Goal: Task Accomplishment & Management: Use online tool/utility

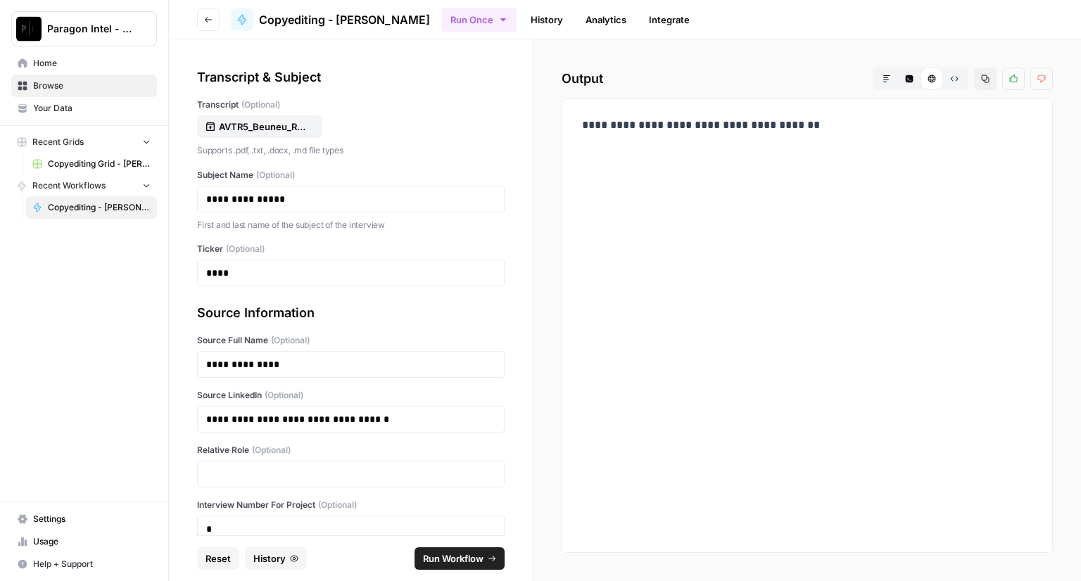
scroll to position [77, 0]
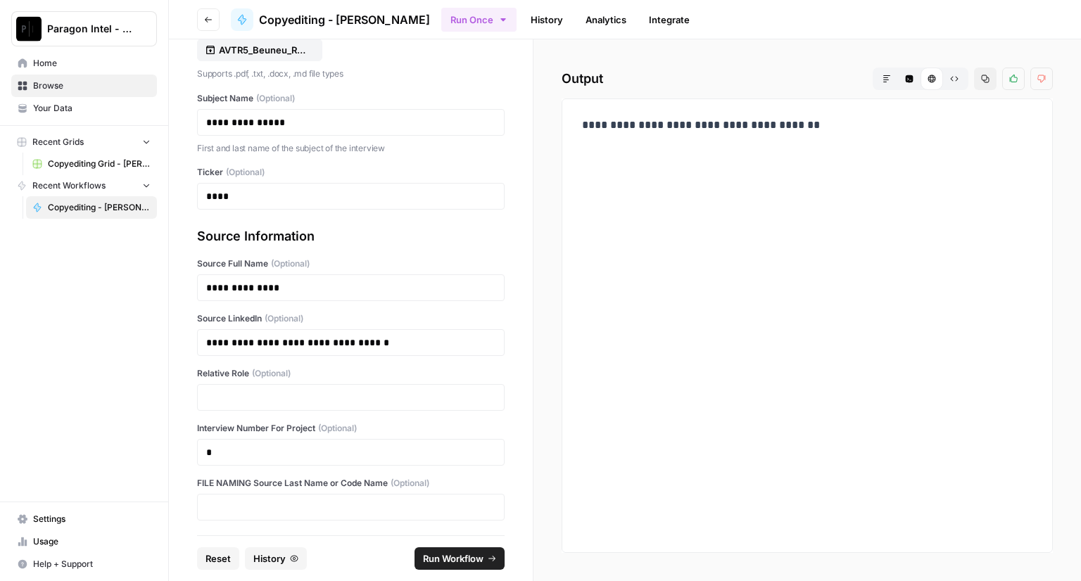
click at [57, 65] on span "Home" at bounding box center [92, 63] width 118 height 13
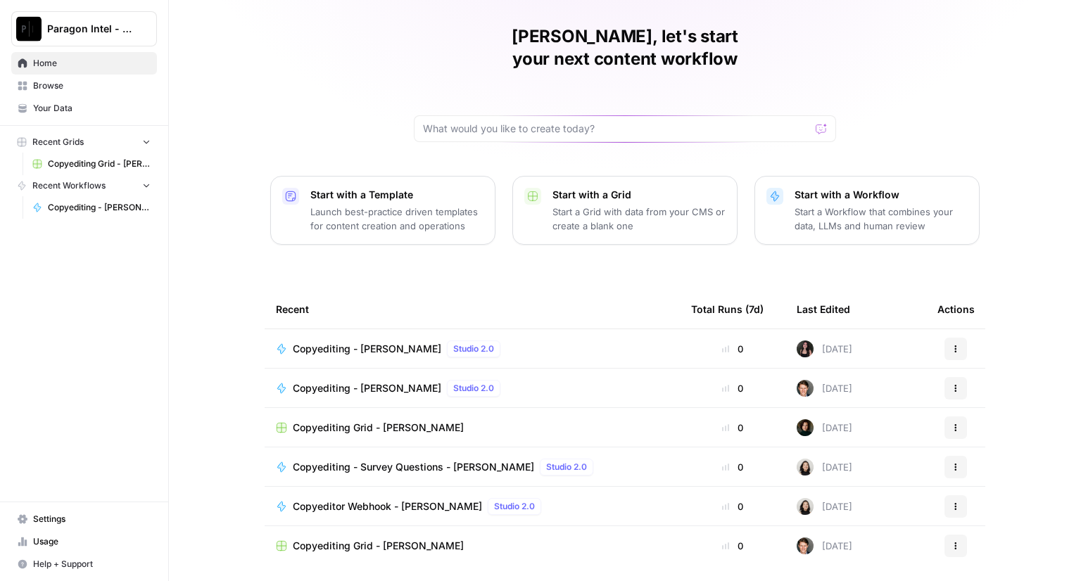
scroll to position [65, 0]
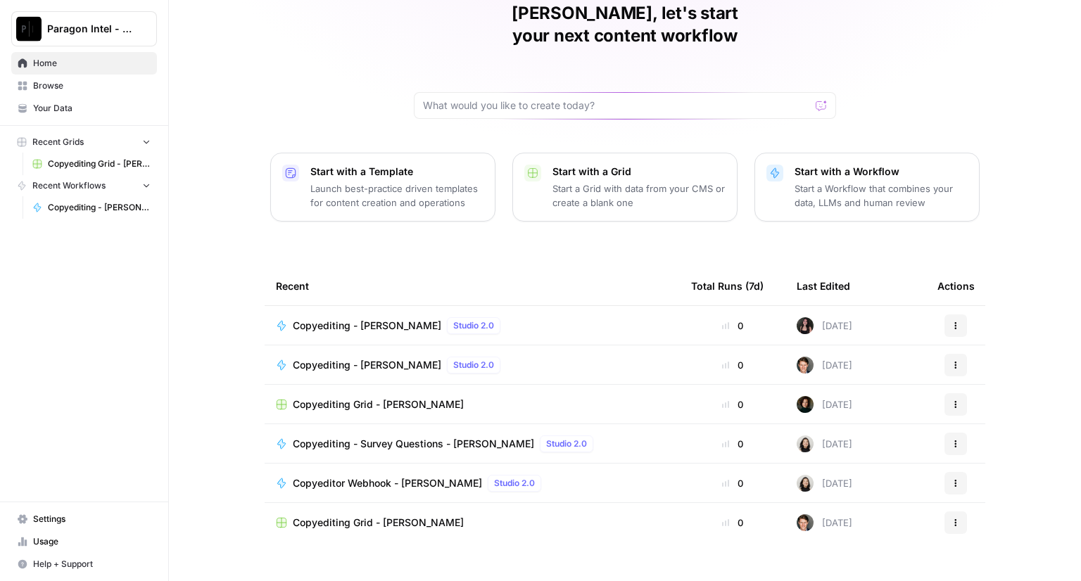
click at [361, 516] on span "Copyediting Grid - [PERSON_NAME]" at bounding box center [378, 523] width 171 height 14
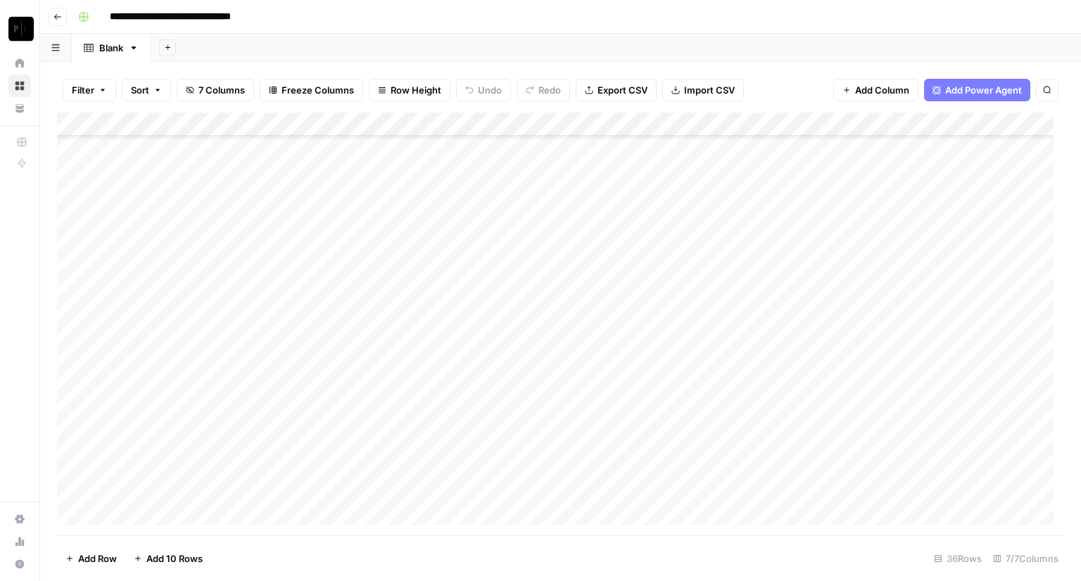
scroll to position [495, 0]
click at [788, 488] on div "Add Column" at bounding box center [560, 324] width 1007 height 423
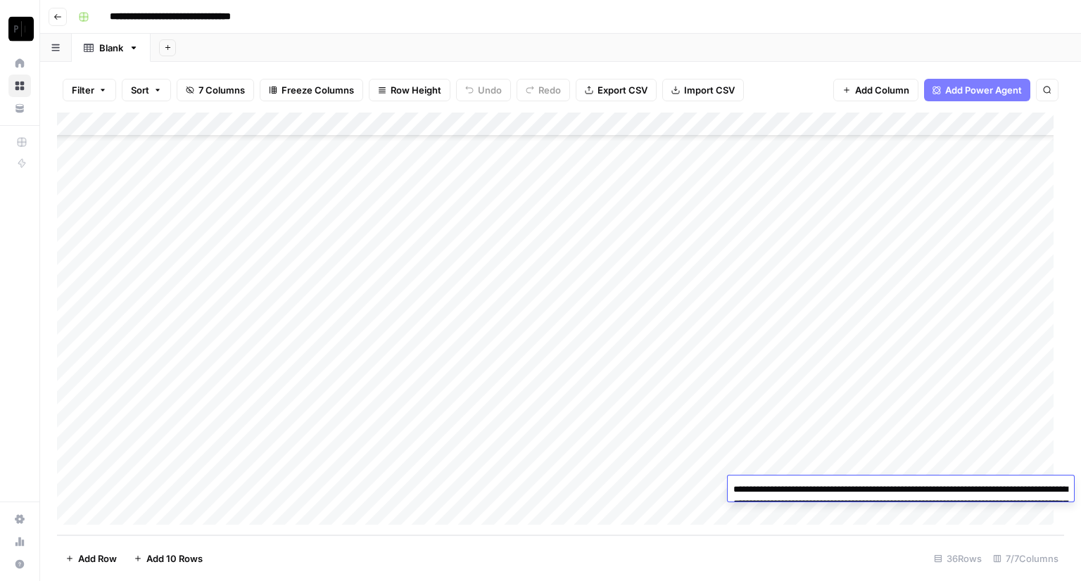
click at [776, 498] on textarea "**********" at bounding box center [901, 511] width 346 height 62
